Goal: Use online tool/utility: Utilize a website feature to perform a specific function

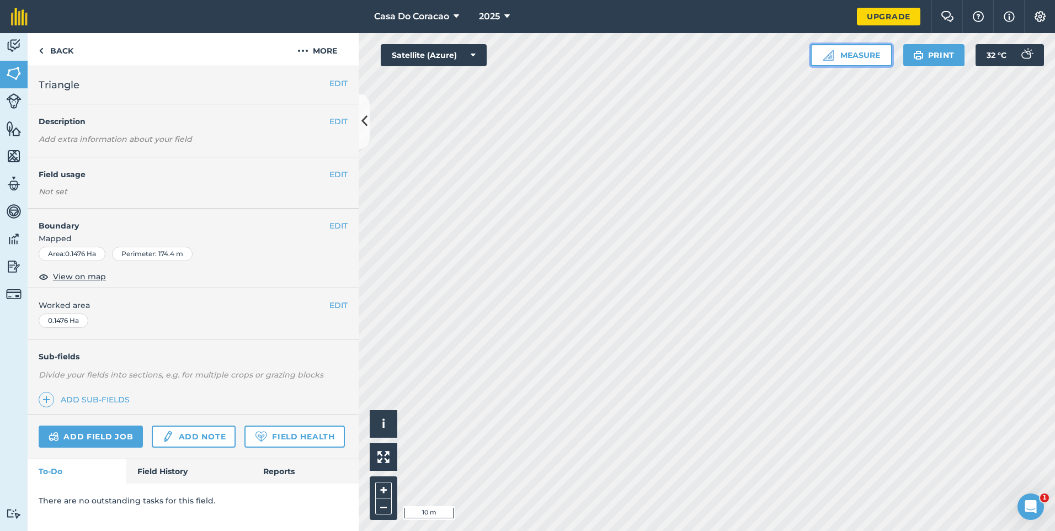
click at [836, 57] on button "Measure" at bounding box center [852, 55] width 82 height 22
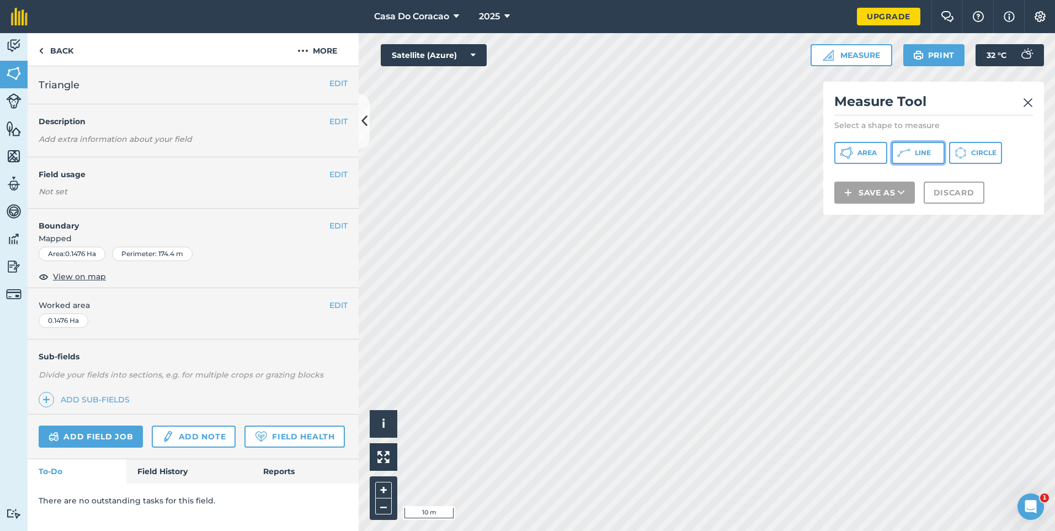
click at [853, 154] on icon at bounding box center [846, 152] width 13 height 13
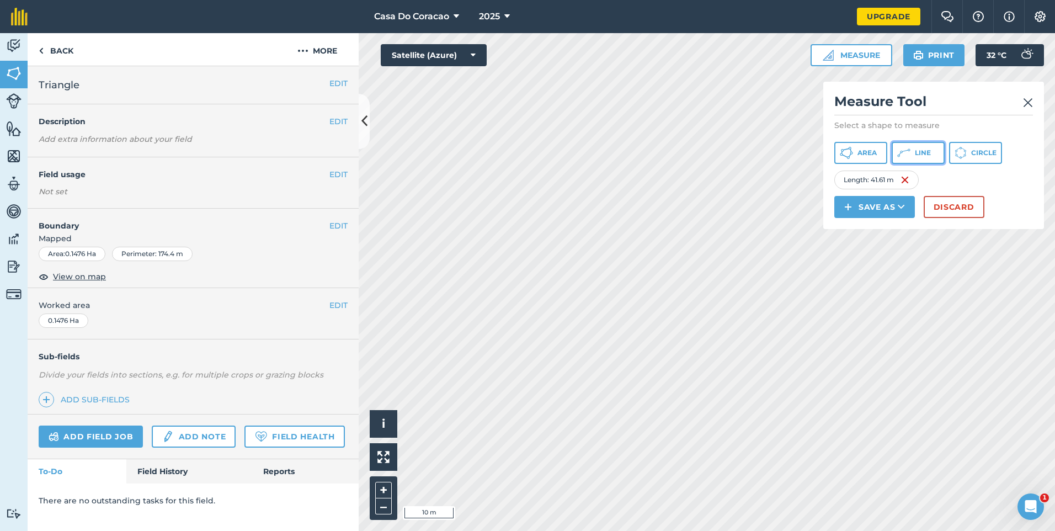
click at [927, 152] on span "Line" at bounding box center [923, 152] width 16 height 9
click at [922, 146] on button "Line" at bounding box center [918, 153] width 53 height 22
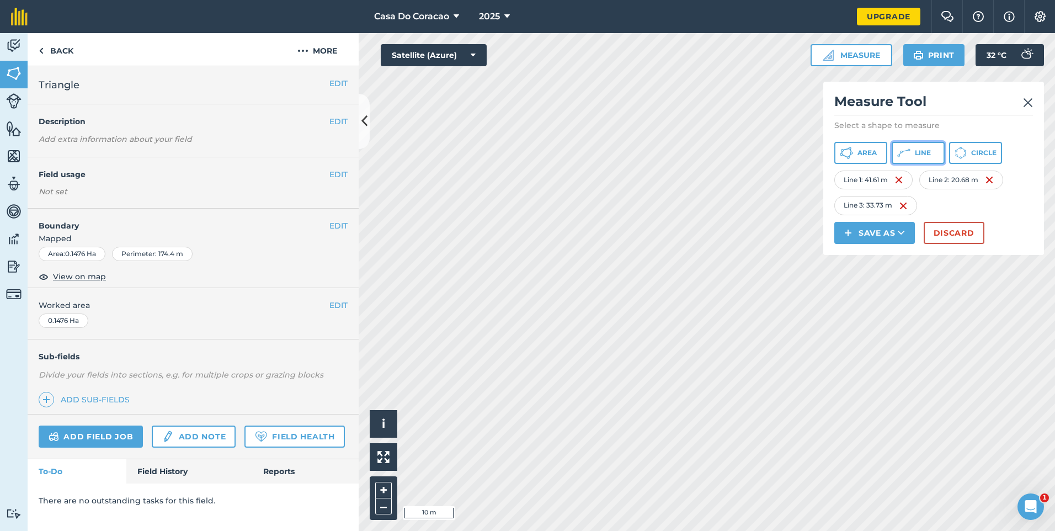
click at [932, 148] on button "Line" at bounding box center [918, 153] width 53 height 22
click at [926, 147] on button "Line" at bounding box center [918, 153] width 53 height 22
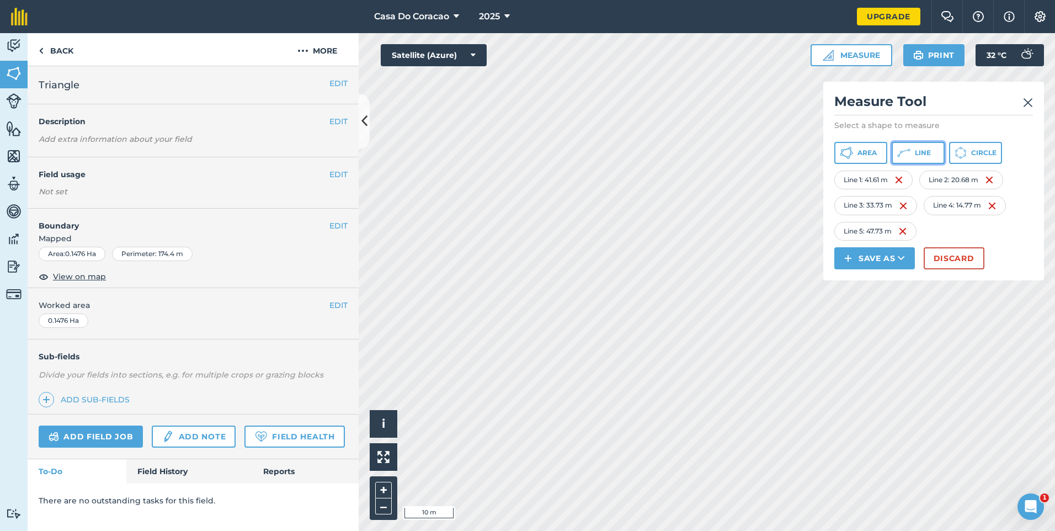
click at [843, 152] on icon at bounding box center [842, 152] width 1 height 3
click at [853, 152] on icon at bounding box center [846, 152] width 13 height 13
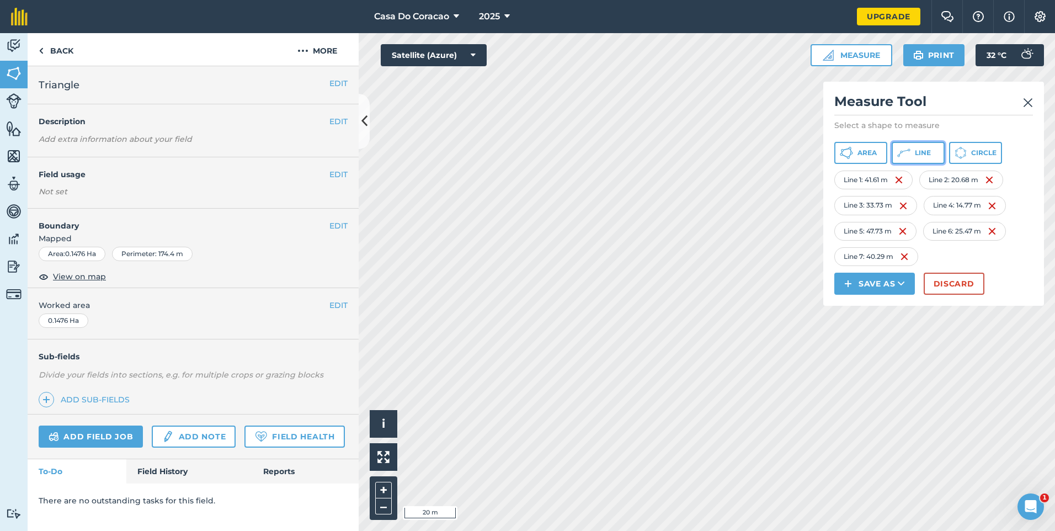
click at [843, 152] on icon at bounding box center [842, 152] width 1 height 3
click at [928, 152] on span "Line" at bounding box center [923, 152] width 16 height 9
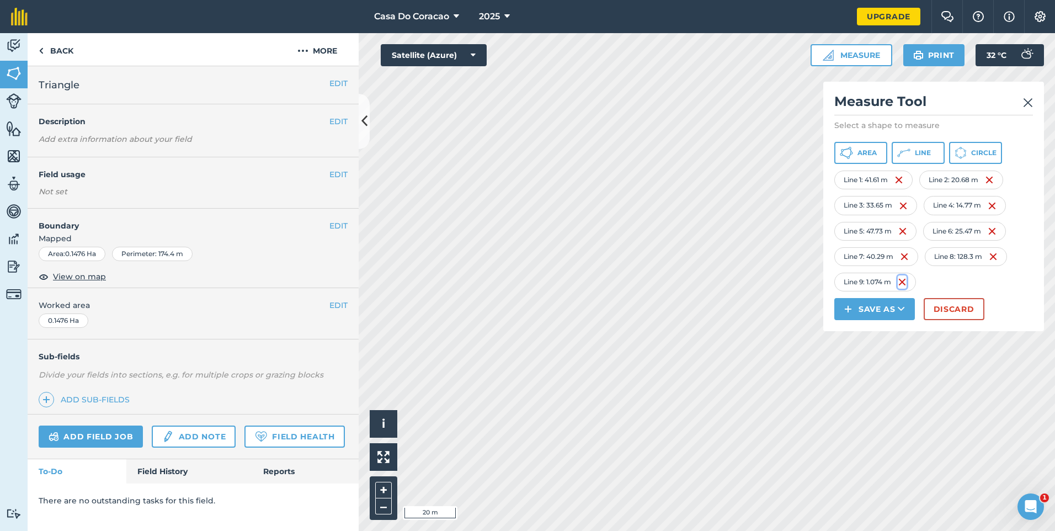
click at [907, 289] on img at bounding box center [902, 281] width 9 height 13
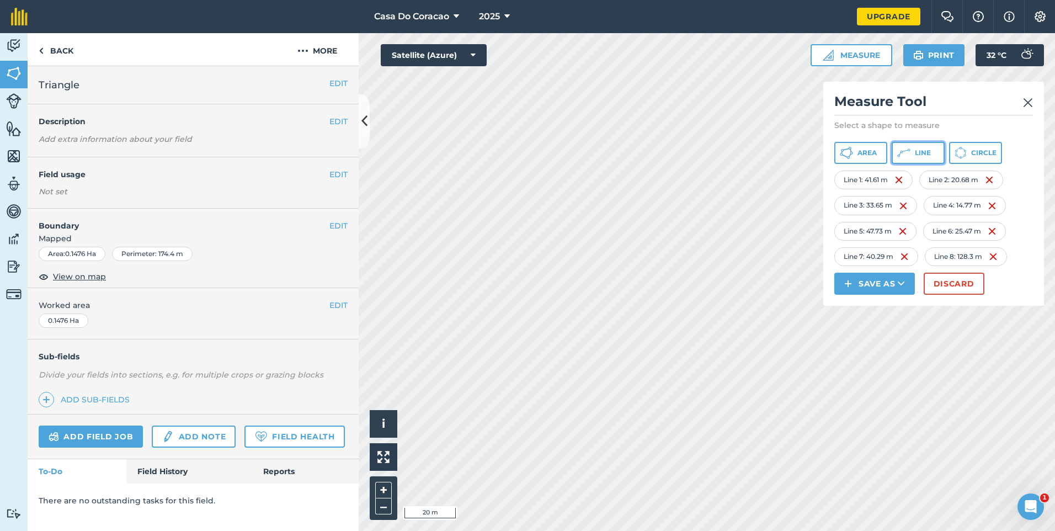
click at [942, 154] on button "Line" at bounding box center [918, 153] width 53 height 22
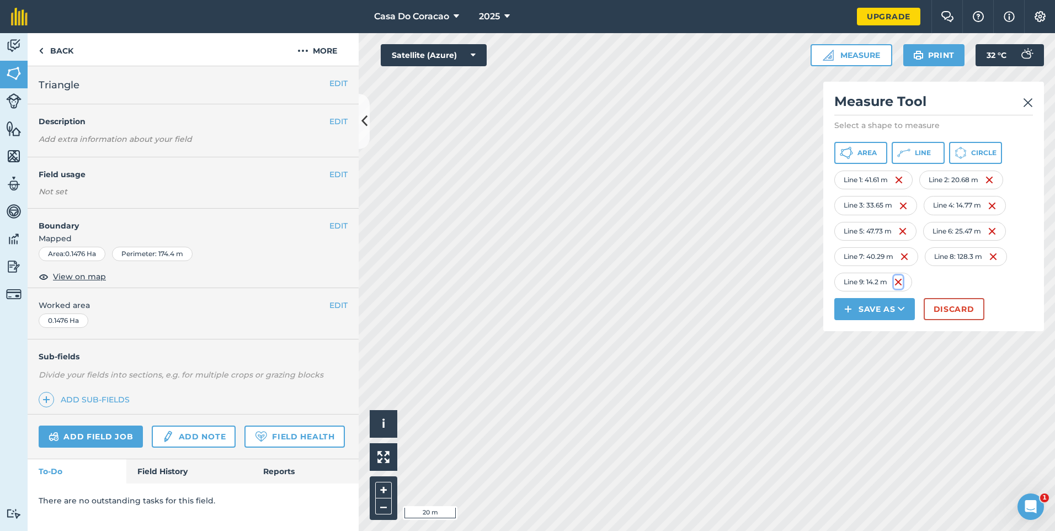
click at [901, 289] on img at bounding box center [898, 281] width 9 height 13
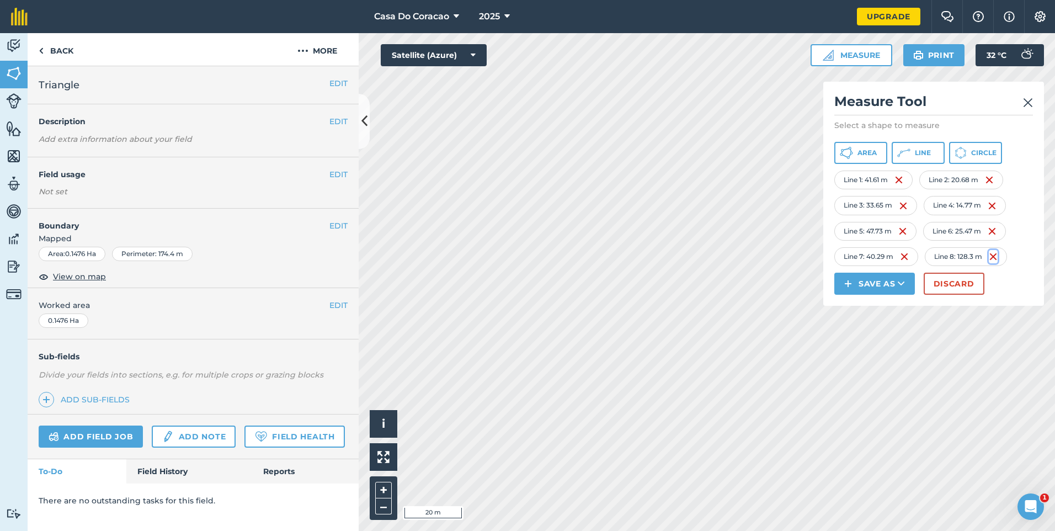
click at [993, 263] on img at bounding box center [993, 256] width 9 height 13
click at [907, 263] on img at bounding box center [904, 256] width 9 height 13
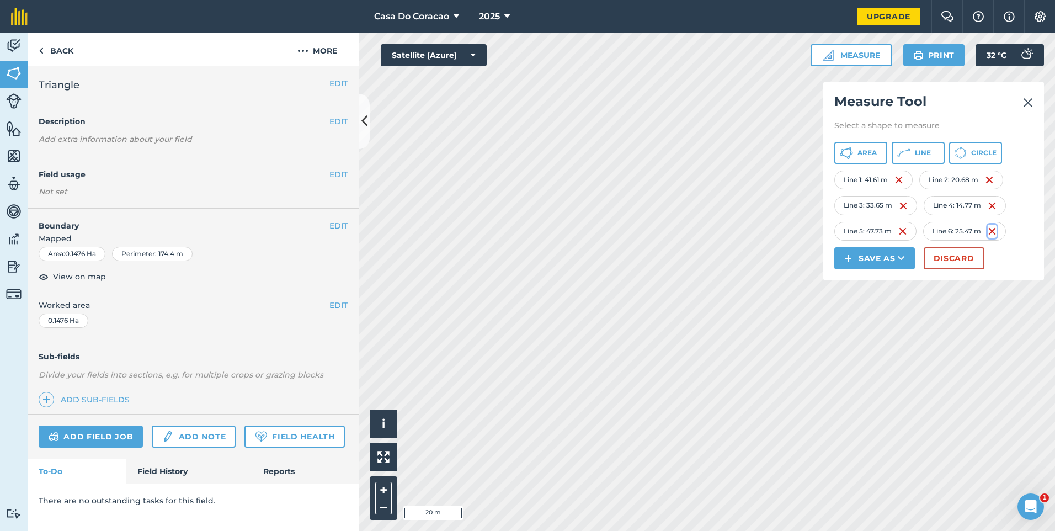
click at [996, 238] on img at bounding box center [992, 231] width 9 height 13
click at [901, 238] on img at bounding box center [903, 231] width 9 height 13
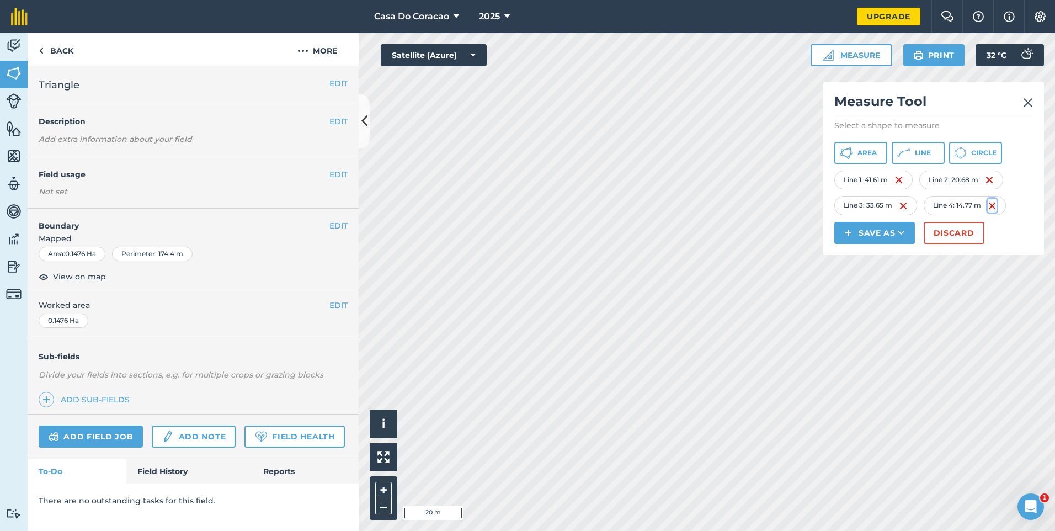
click at [995, 213] on img at bounding box center [992, 205] width 9 height 13
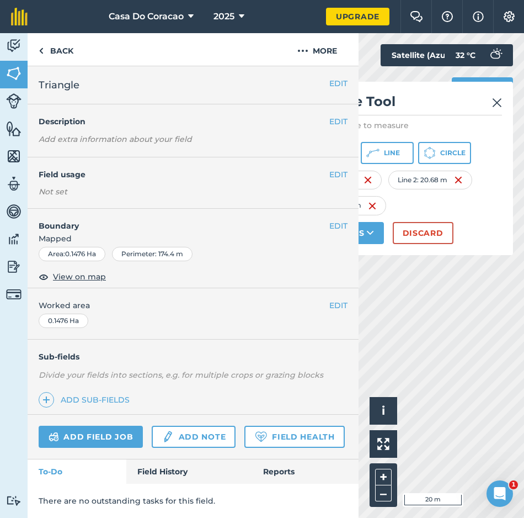
click at [475, 244] on div "Save as Discard" at bounding box center [403, 233] width 199 height 22
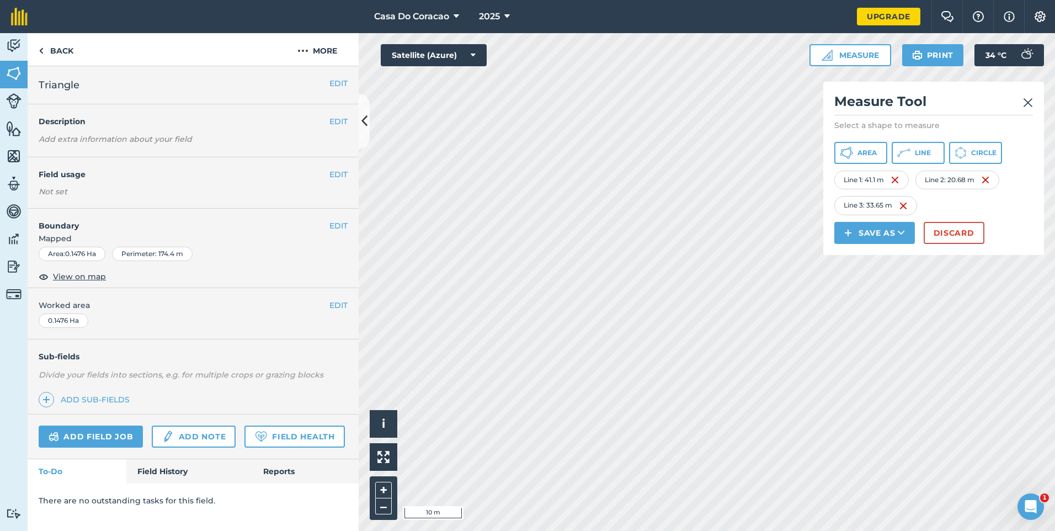
click at [774, 530] on html "Casa Do Coracao 2025 Upgrade Farm Chat Help Info Settings Map printing is not a…" at bounding box center [527, 265] width 1055 height 531
click at [896, 187] on img at bounding box center [895, 179] width 9 height 13
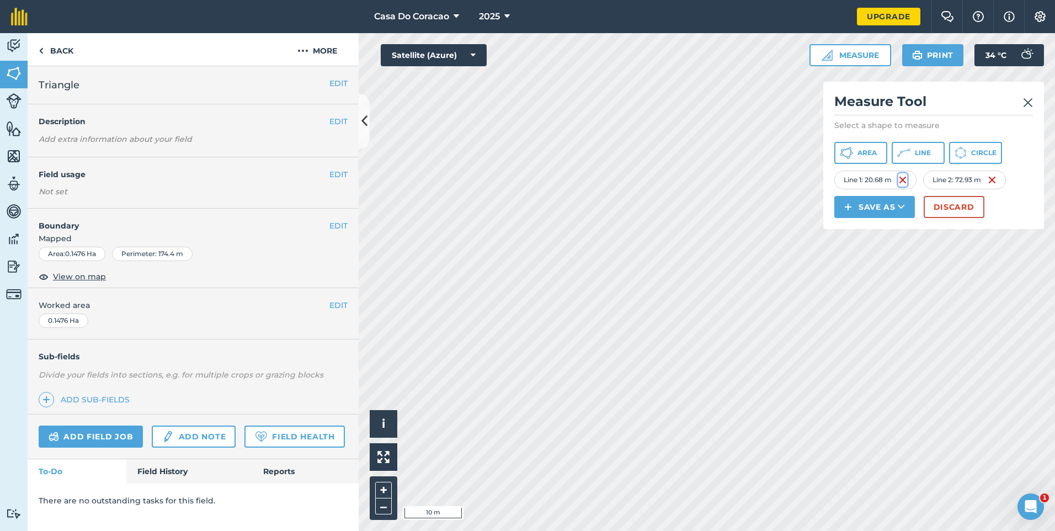
click at [900, 187] on img at bounding box center [903, 179] width 9 height 13
click at [1025, 100] on img at bounding box center [1028, 102] width 10 height 13
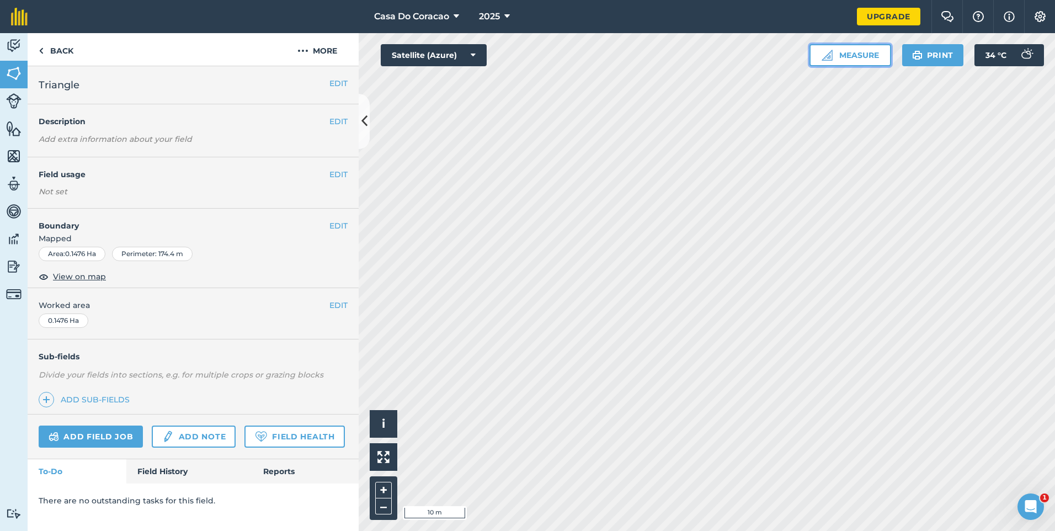
click at [851, 54] on button "Measure" at bounding box center [851, 55] width 82 height 22
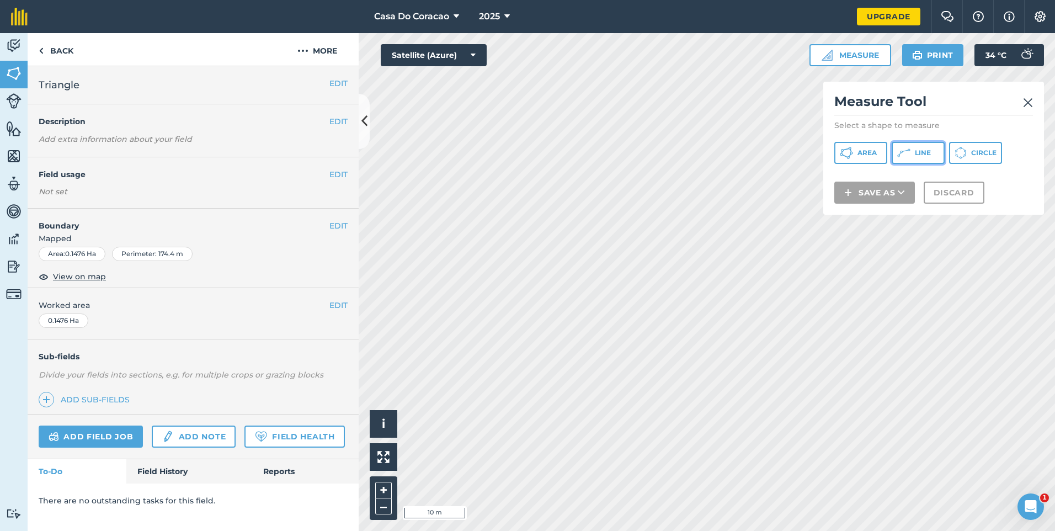
click at [927, 150] on span "Line" at bounding box center [923, 152] width 16 height 9
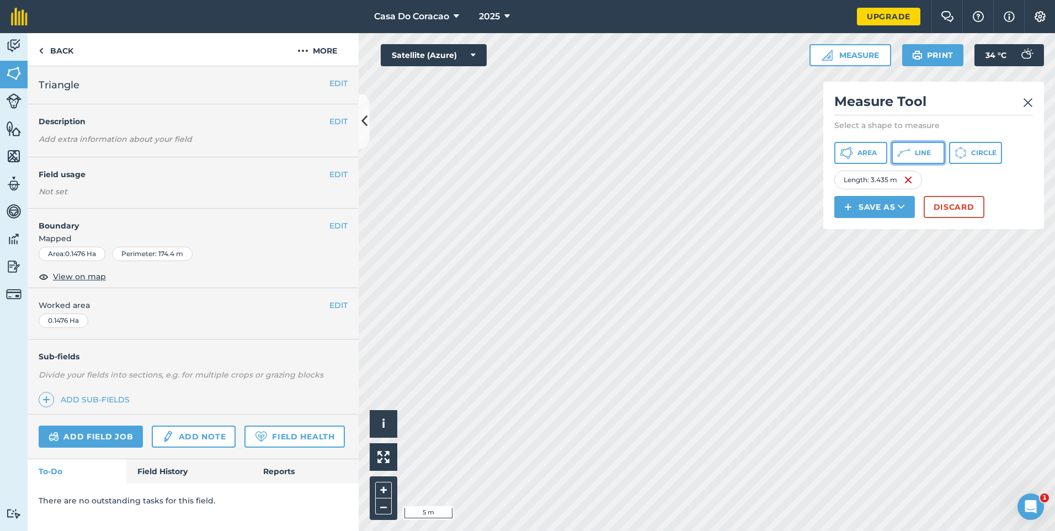
click at [929, 153] on span "Line" at bounding box center [923, 152] width 16 height 9
click at [853, 154] on icon at bounding box center [846, 152] width 13 height 13
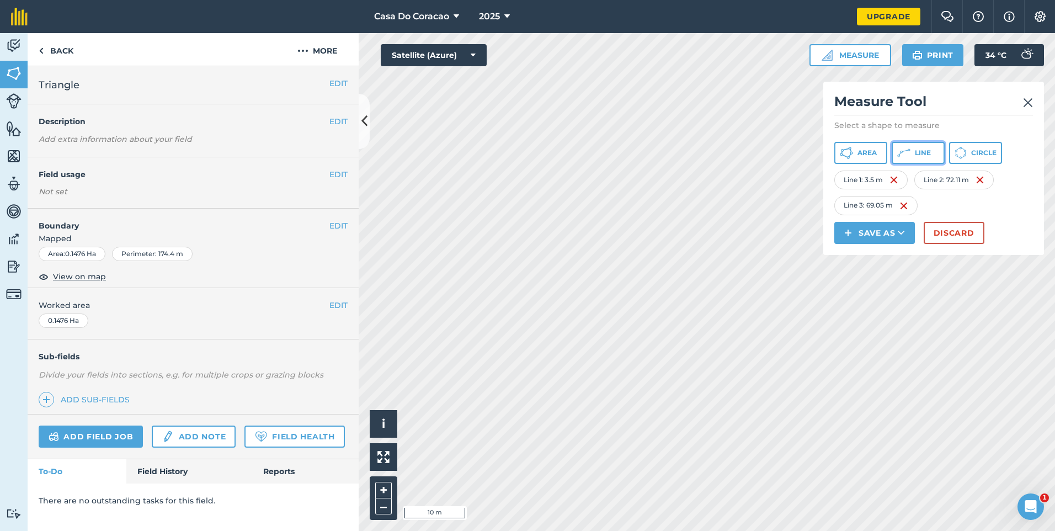
click at [930, 155] on span "Line" at bounding box center [923, 152] width 16 height 9
click at [902, 187] on img at bounding box center [902, 179] width 9 height 13
click at [945, 147] on button "Line" at bounding box center [918, 153] width 53 height 22
click at [997, 213] on img at bounding box center [993, 205] width 9 height 13
click at [853, 150] on icon at bounding box center [846, 152] width 13 height 13
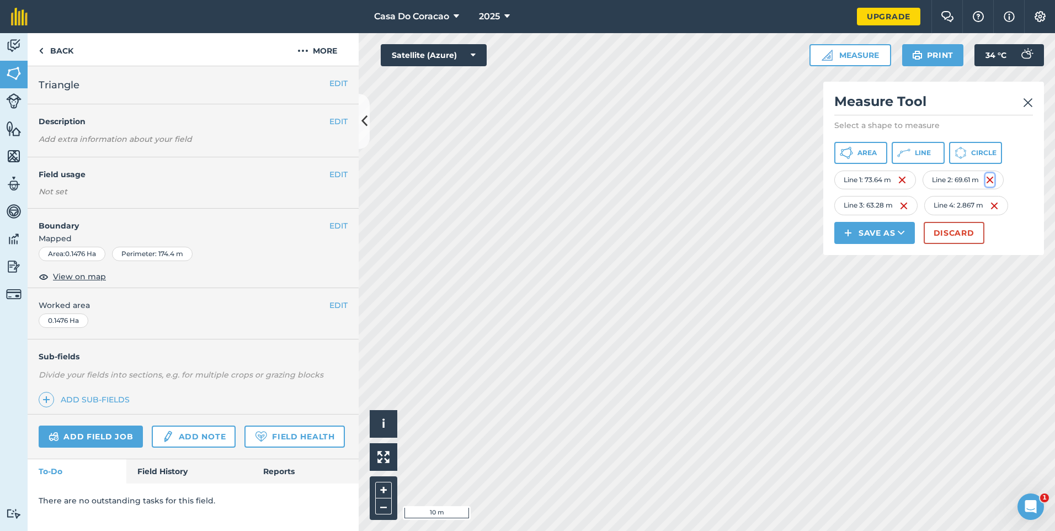
click at [991, 187] on img at bounding box center [990, 179] width 9 height 13
click at [991, 187] on img at bounding box center [992, 179] width 9 height 13
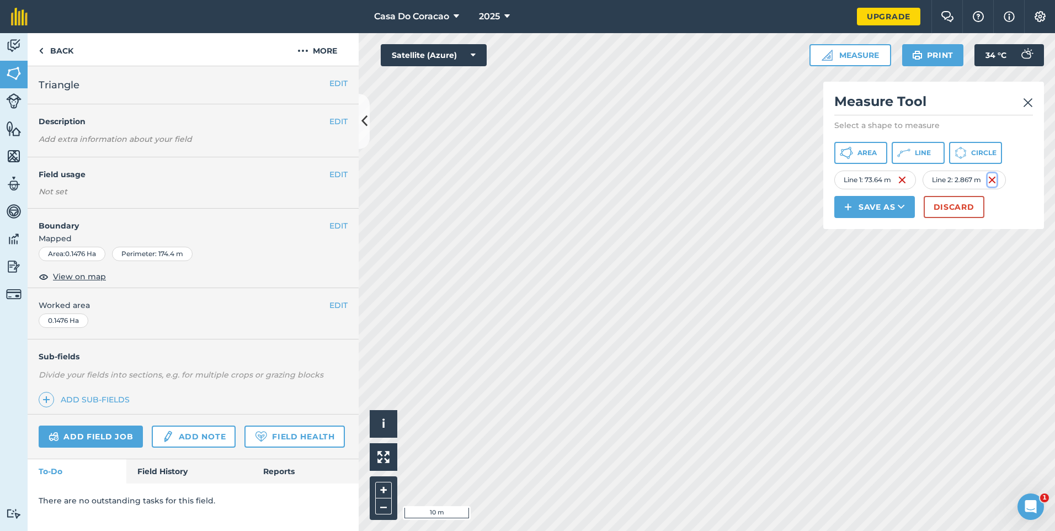
click at [991, 187] on img at bounding box center [992, 179] width 9 height 13
click at [927, 155] on span "Line" at bounding box center [923, 152] width 16 height 9
click at [991, 187] on img at bounding box center [990, 179] width 9 height 13
click at [927, 158] on button "Line" at bounding box center [918, 153] width 53 height 22
click at [1032, 102] on img at bounding box center [1028, 102] width 10 height 13
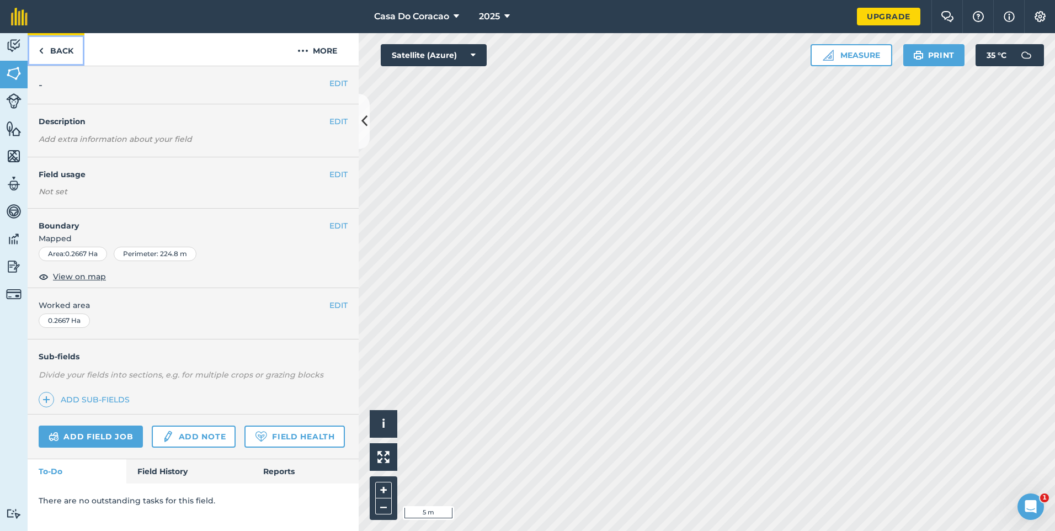
click at [62, 46] on link "Back" at bounding box center [56, 49] width 57 height 33
click at [50, 55] on link "Back" at bounding box center [56, 49] width 57 height 33
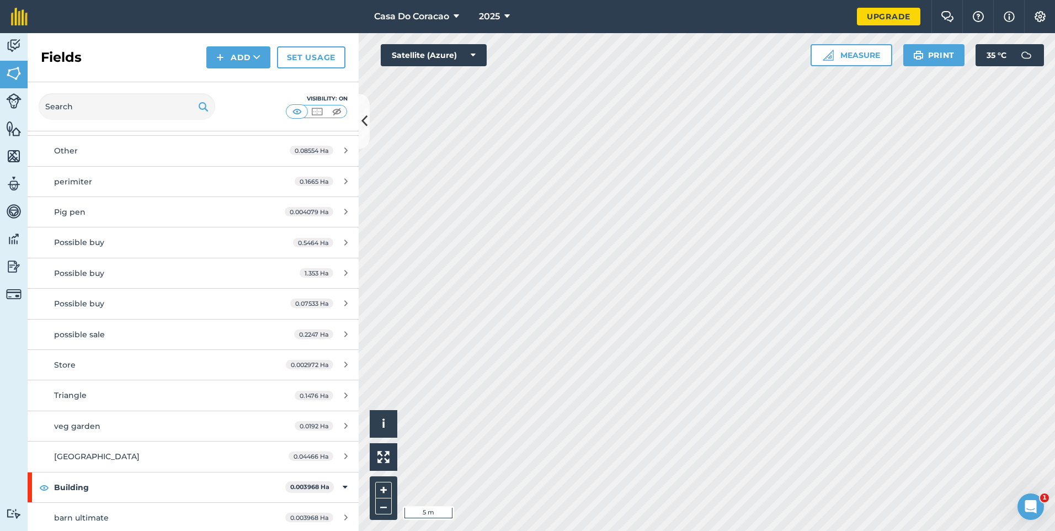
scroll to position [1180, 0]
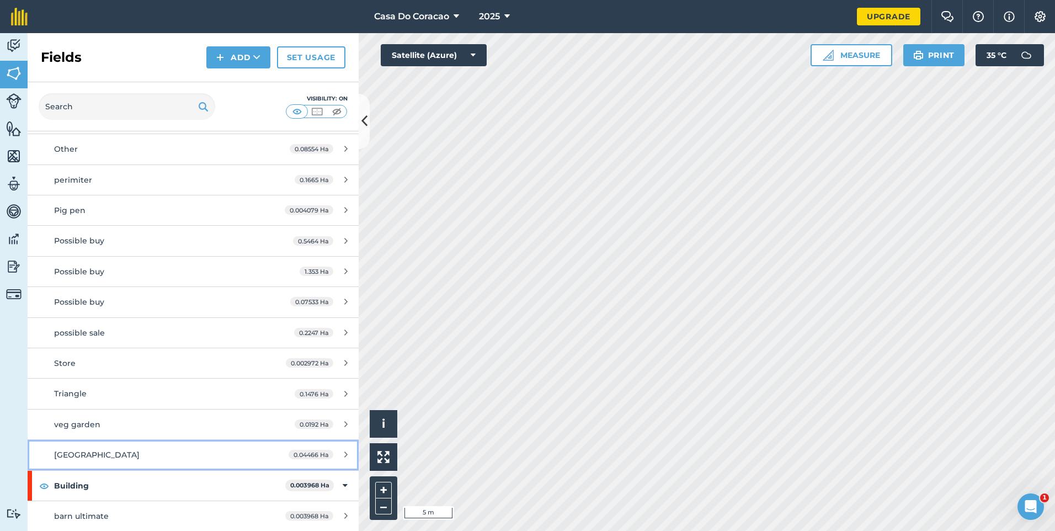
click at [89, 454] on div "[GEOGRAPHIC_DATA]" at bounding box center [158, 455] width 208 height 12
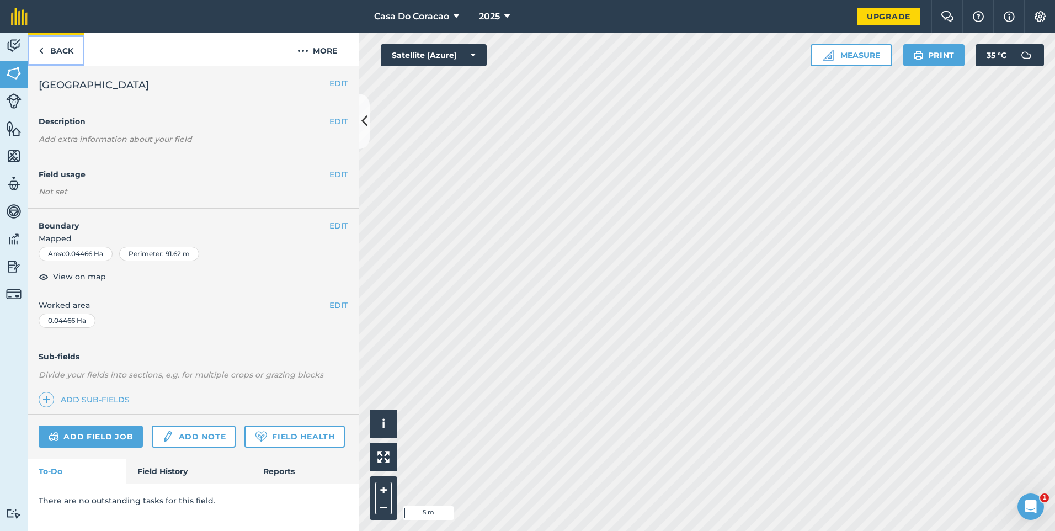
click at [50, 49] on link "Back" at bounding box center [56, 49] width 57 height 33
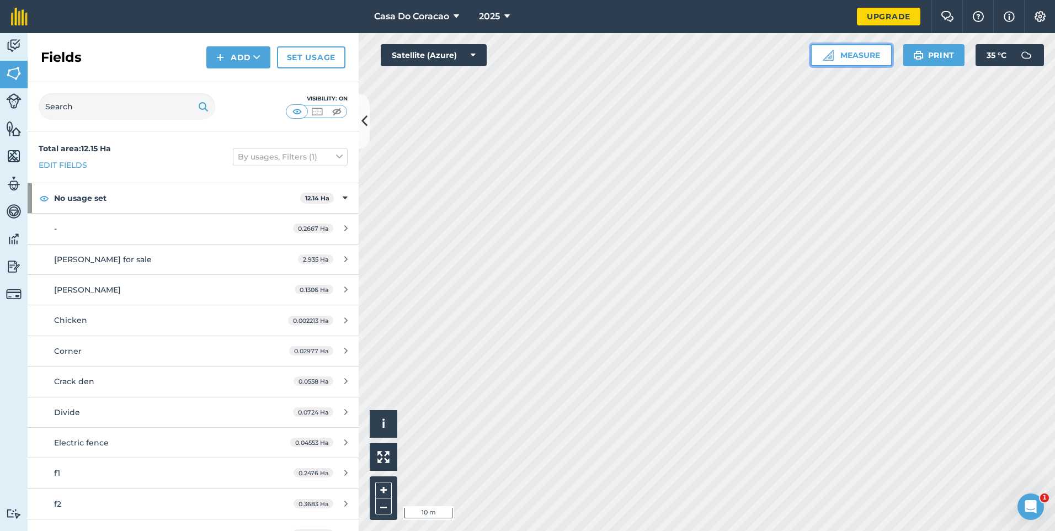
click at [844, 48] on button "Measure" at bounding box center [852, 55] width 82 height 22
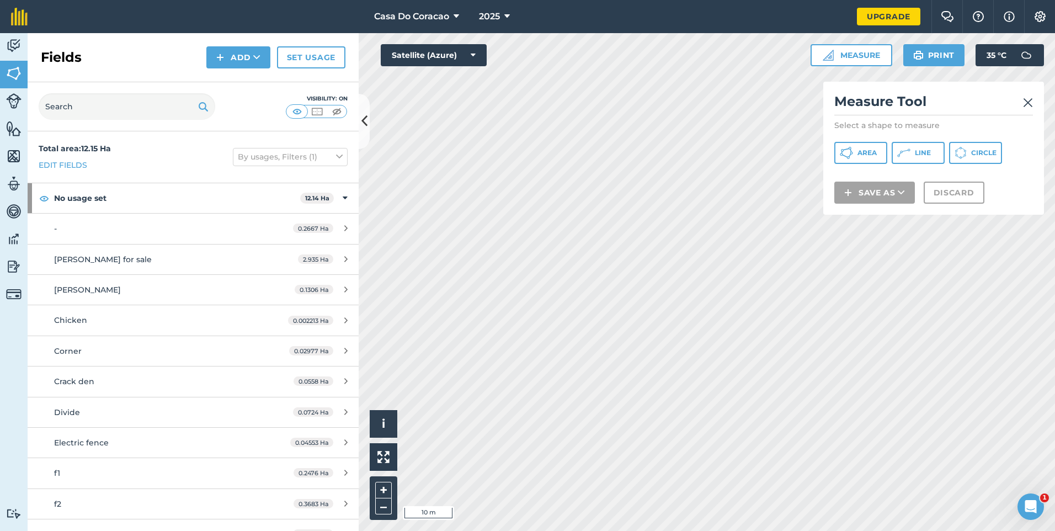
click at [1029, 99] on img at bounding box center [1028, 102] width 10 height 13
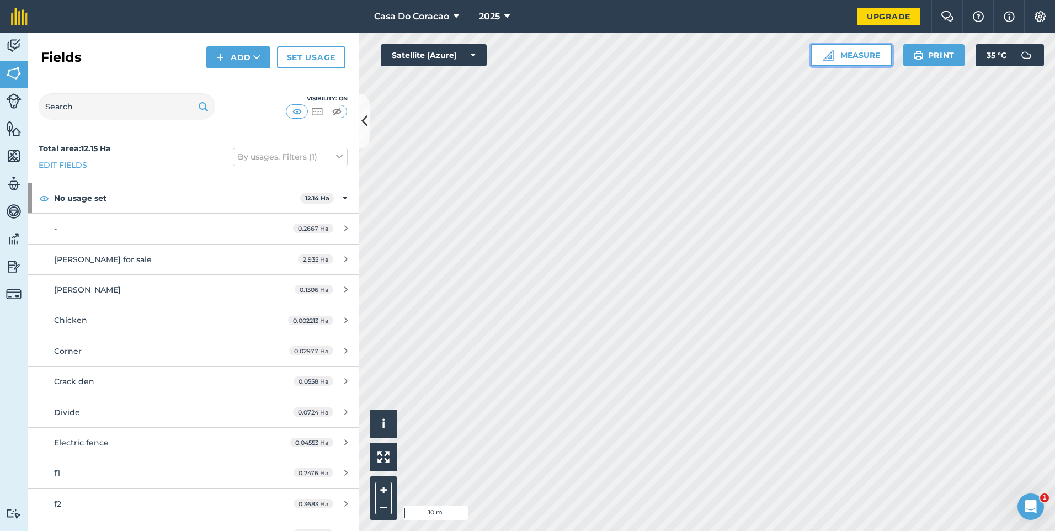
click at [835, 63] on button "Measure" at bounding box center [852, 55] width 82 height 22
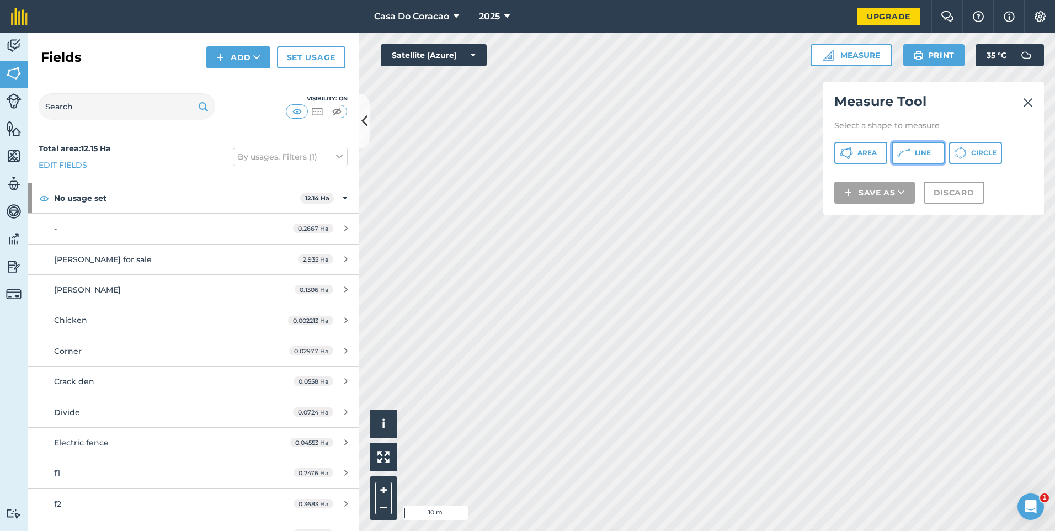
click at [935, 158] on button "Line" at bounding box center [918, 153] width 53 height 22
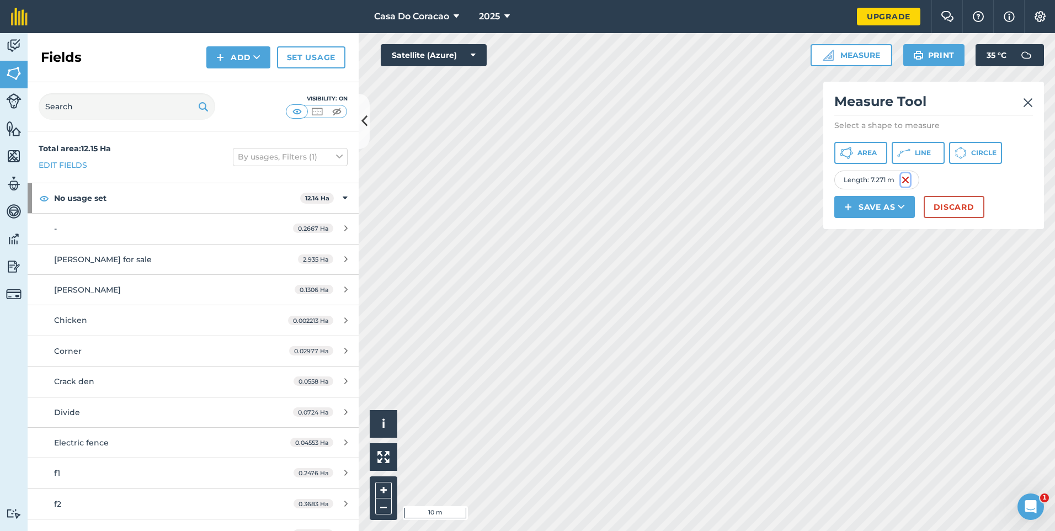
click at [906, 187] on img at bounding box center [905, 179] width 9 height 13
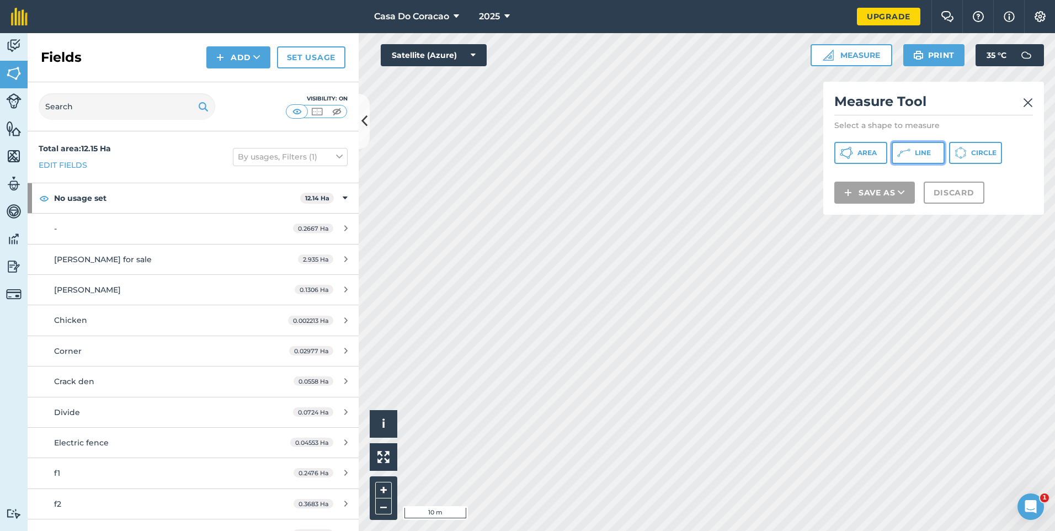
click at [926, 154] on span "Line" at bounding box center [923, 152] width 16 height 9
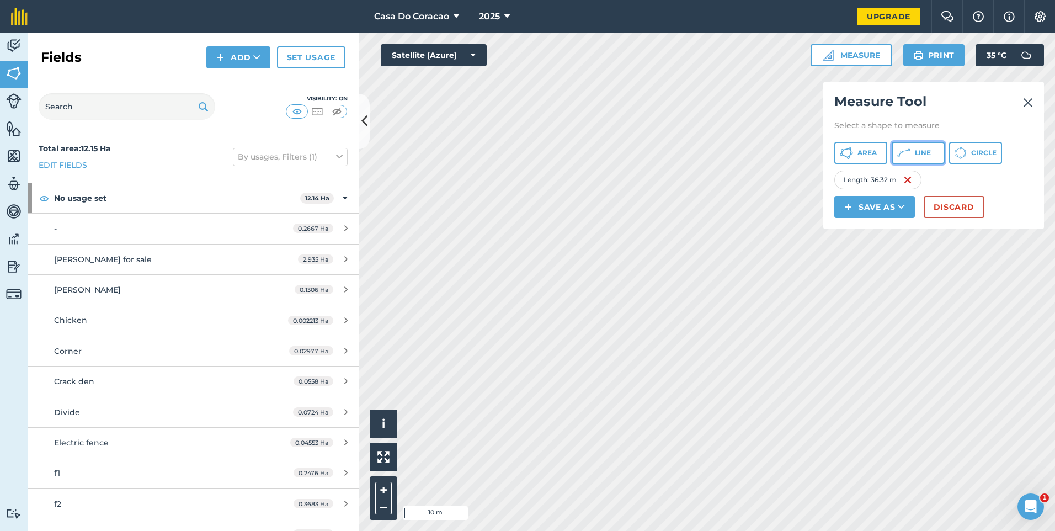
click at [926, 151] on span "Line" at bounding box center [923, 152] width 16 height 9
click at [923, 154] on button "Line" at bounding box center [918, 153] width 53 height 22
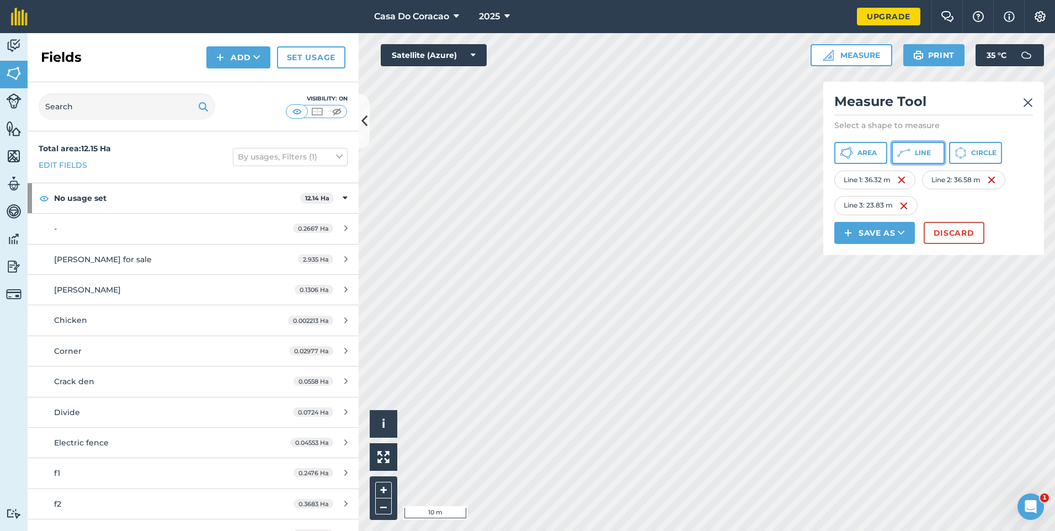
click at [853, 155] on icon at bounding box center [846, 152] width 13 height 13
click at [926, 157] on button "Line" at bounding box center [918, 153] width 53 height 22
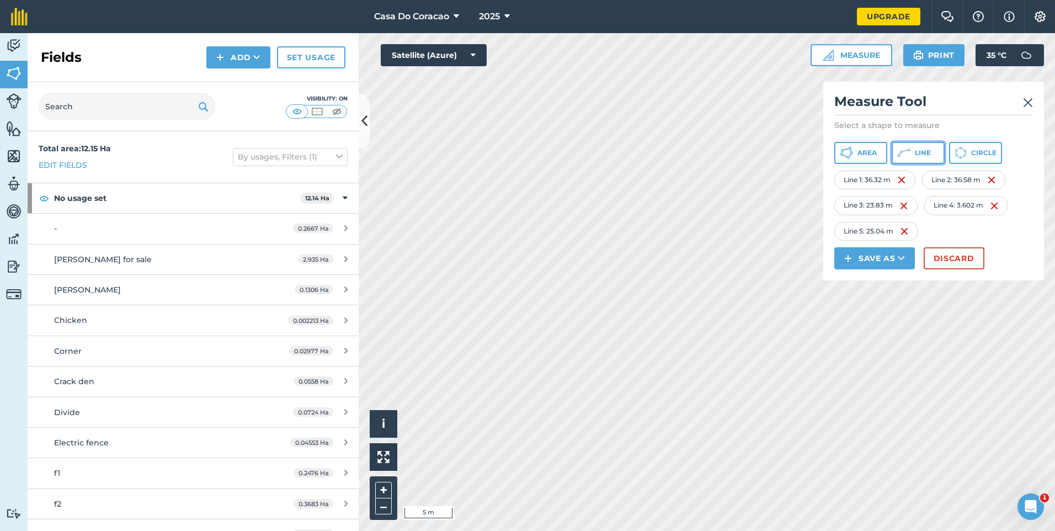
click at [853, 151] on icon at bounding box center [846, 152] width 13 height 13
click at [928, 158] on button "Line" at bounding box center [918, 153] width 53 height 22
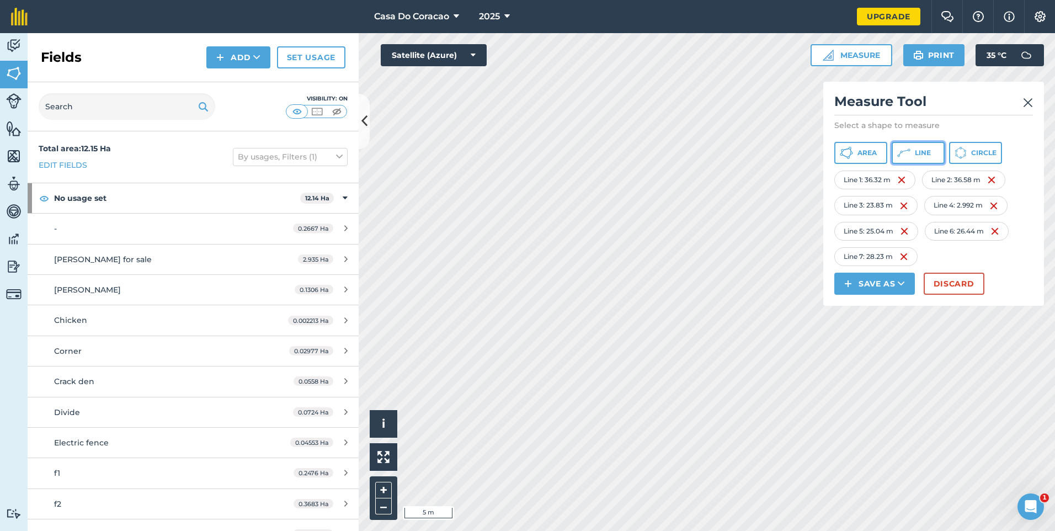
click at [927, 151] on span "Line" at bounding box center [923, 152] width 16 height 9
click at [931, 154] on span "Line" at bounding box center [923, 152] width 16 height 9
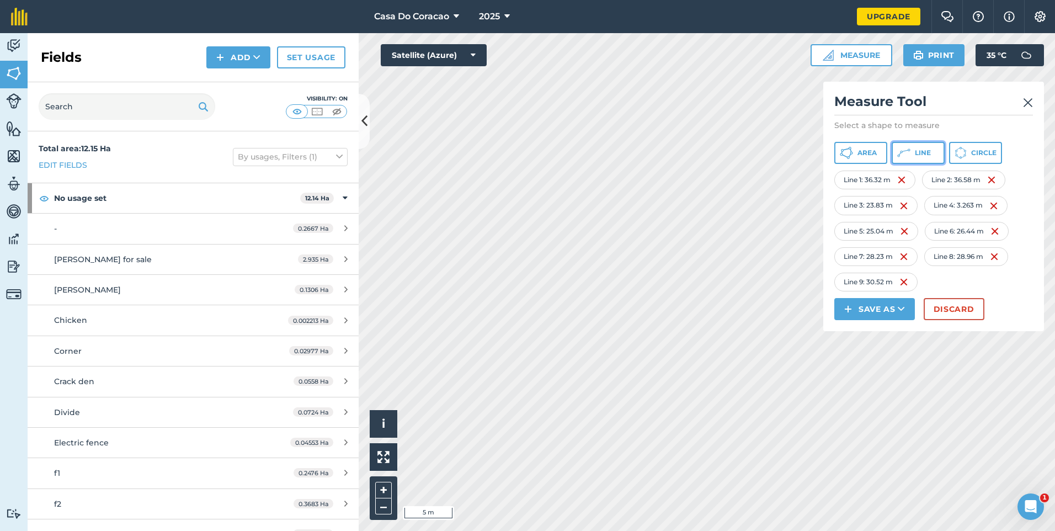
click at [853, 156] on icon at bounding box center [846, 152] width 13 height 13
click at [999, 289] on img at bounding box center [996, 281] width 9 height 13
click at [931, 150] on span "Line" at bounding box center [923, 152] width 16 height 9
click at [945, 153] on button "Line" at bounding box center [918, 153] width 53 height 22
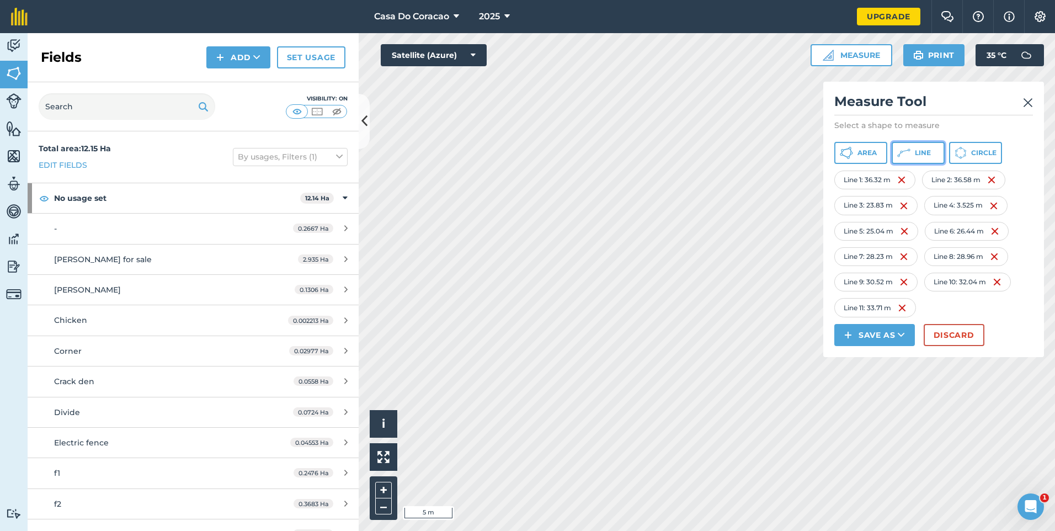
click at [926, 150] on button "Line" at bounding box center [918, 153] width 53 height 22
click at [996, 315] on img at bounding box center [994, 307] width 9 height 13
click at [922, 151] on button "Line" at bounding box center [918, 153] width 53 height 22
click at [993, 315] on img at bounding box center [992, 307] width 9 height 13
click at [853, 149] on icon at bounding box center [846, 152] width 13 height 13
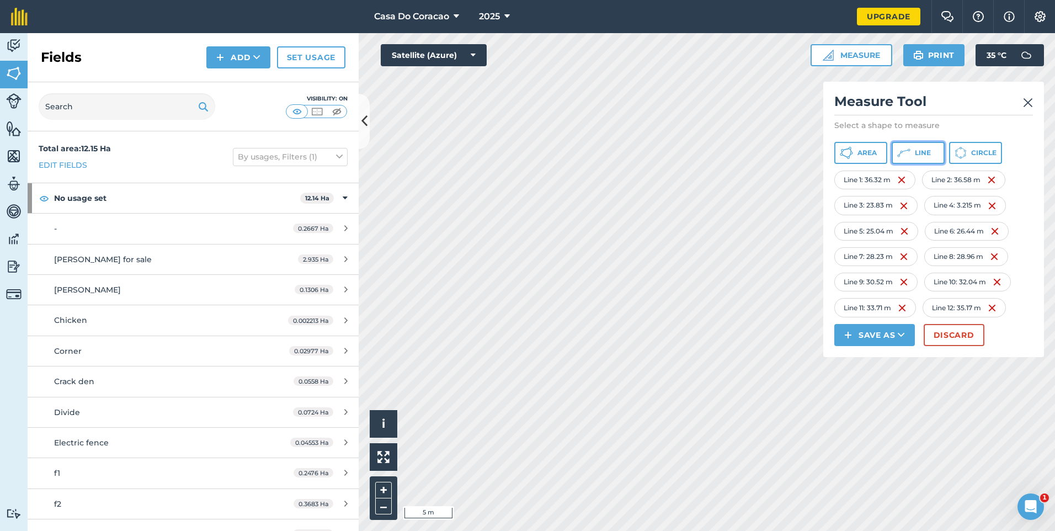
click at [930, 150] on span "Line" at bounding box center [923, 152] width 16 height 9
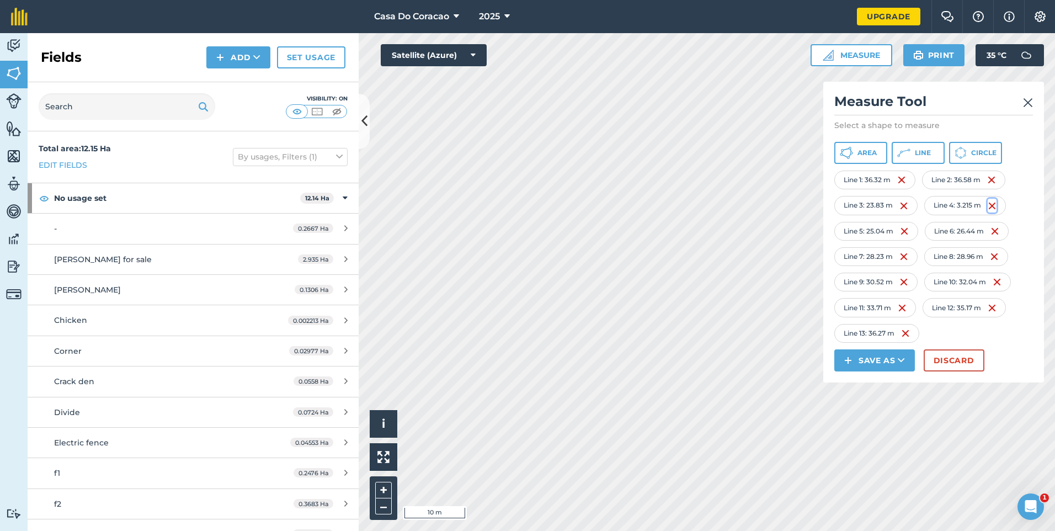
click at [995, 213] on img at bounding box center [992, 205] width 9 height 13
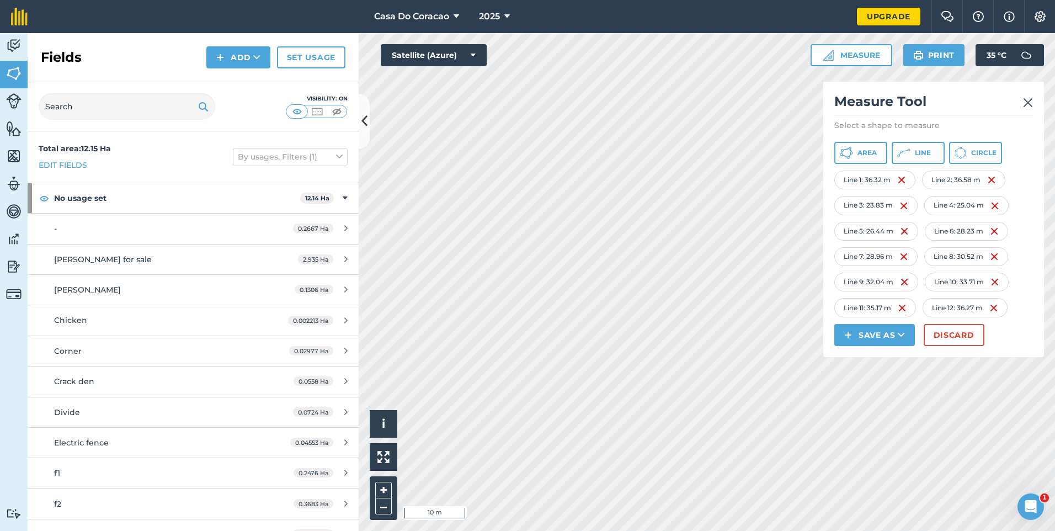
click at [1021, 103] on h2 "Measure Tool" at bounding box center [934, 104] width 199 height 23
click at [1024, 101] on img at bounding box center [1028, 102] width 10 height 13
